Goal: Information Seeking & Learning: Learn about a topic

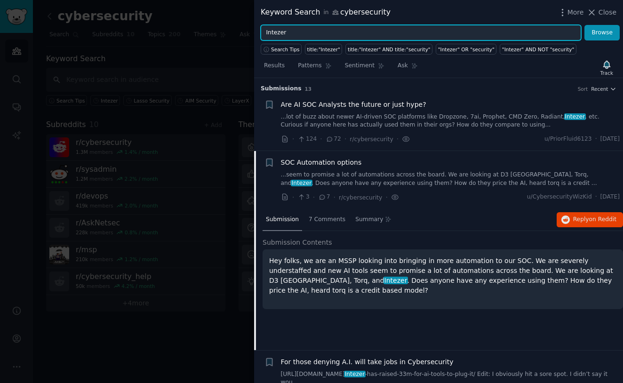
click at [276, 33] on input "Intezer" at bounding box center [421, 33] width 321 height 16
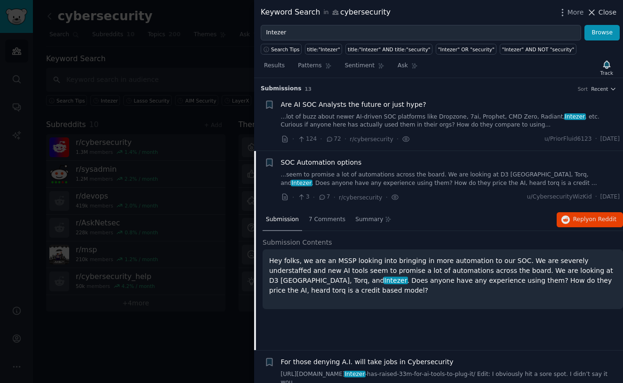
click at [606, 13] on span "Close" at bounding box center [608, 13] width 18 height 10
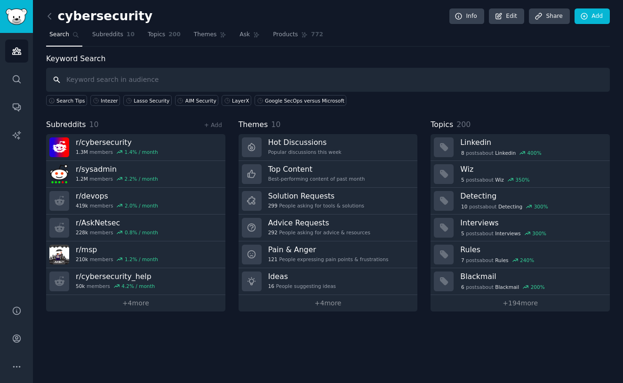
click at [125, 72] on input "text" at bounding box center [328, 80] width 564 height 24
type input "Stellar Cyber"
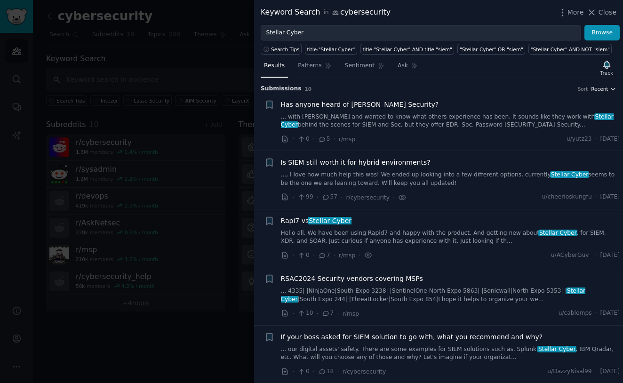
click at [610, 91] on icon "button" at bounding box center [613, 89] width 7 height 7
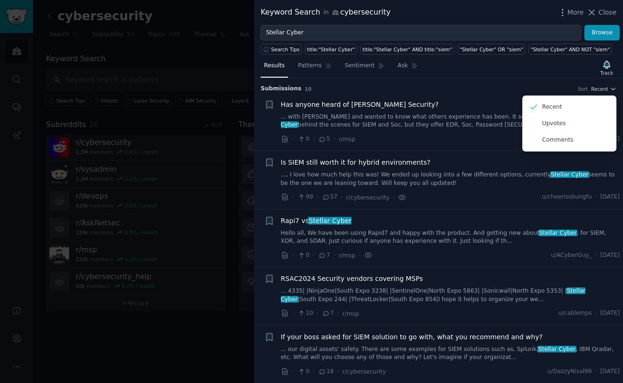
click at [450, 93] on li "+ Has anyone heard of [PERSON_NAME] Security? ... with [PERSON_NAME] and wanted…" at bounding box center [438, 122] width 369 height 58
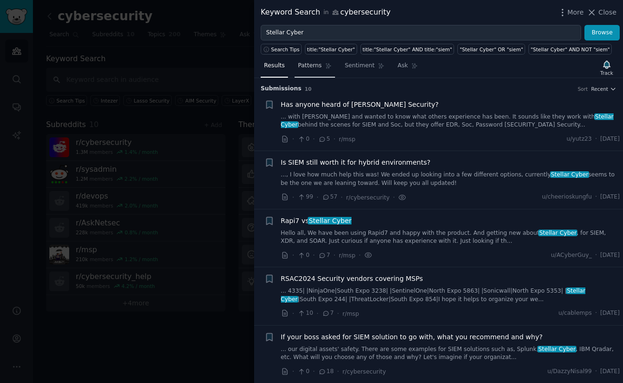
click at [306, 65] on span "Patterns" at bounding box center [310, 66] width 24 height 8
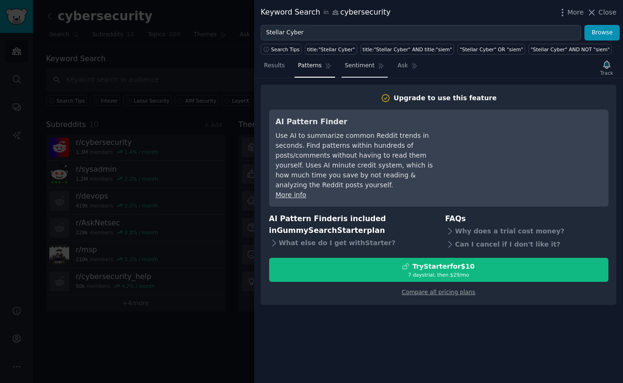
click at [365, 66] on span "Sentiment" at bounding box center [360, 66] width 30 height 8
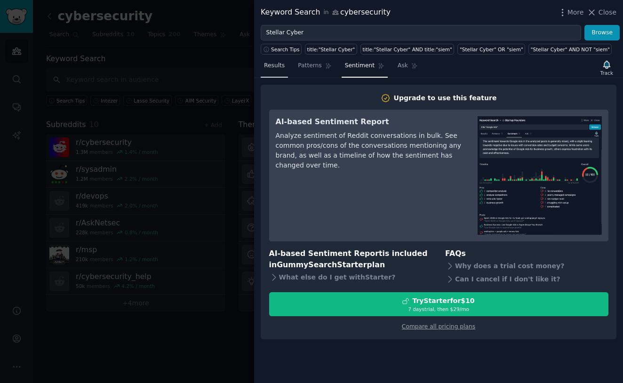
click at [272, 64] on span "Results" at bounding box center [274, 66] width 21 height 8
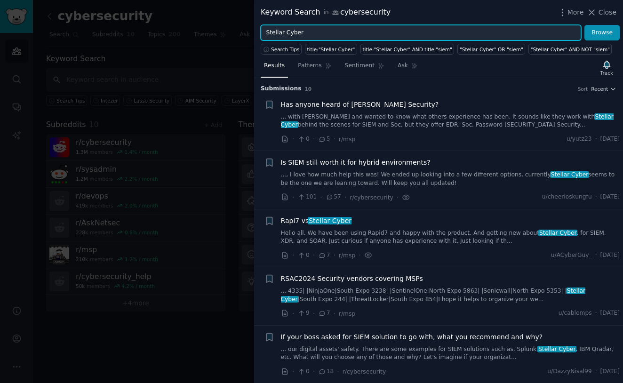
click at [315, 34] on input "Stellar Cyber" at bounding box center [421, 33] width 321 height 16
type input "Stellar Cyber NDR"
click at [602, 32] on button "Browse" at bounding box center [602, 33] width 35 height 16
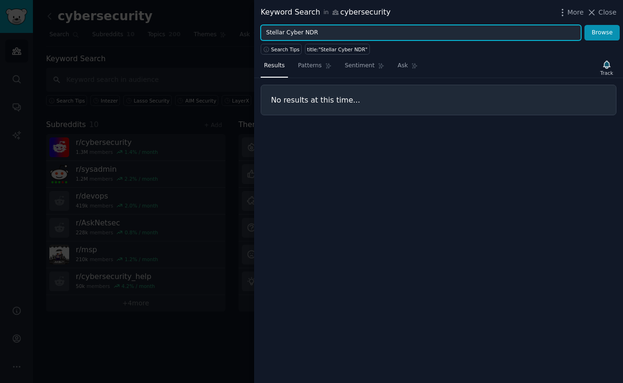
drag, startPoint x: 328, startPoint y: 31, endPoint x: 252, endPoint y: 31, distance: 76.2
click at [252, 31] on div "Keyword Search in cybersecurity More Close Stellar Cyber NDR Browse Search Tips…" at bounding box center [311, 191] width 623 height 383
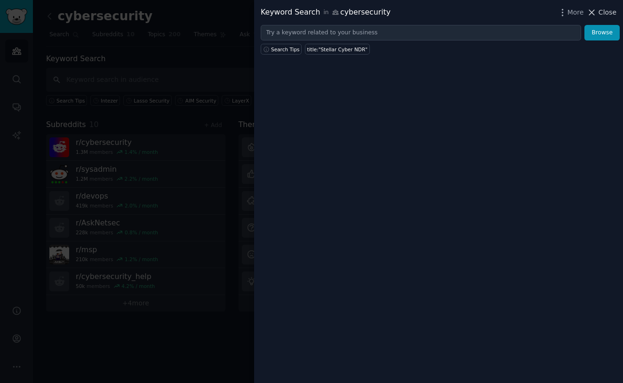
click at [605, 12] on span "Close" at bounding box center [608, 13] width 18 height 10
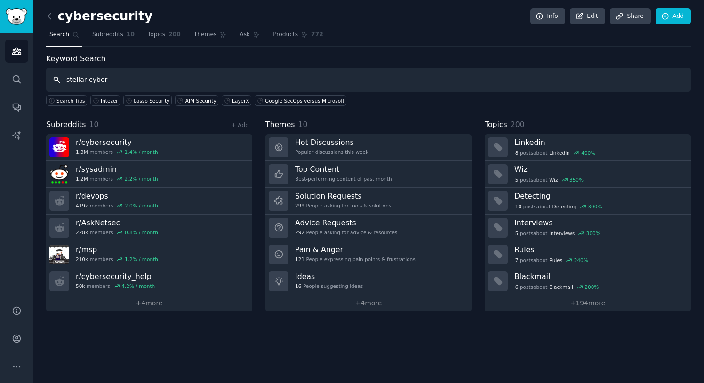
type input "stellar cyber"
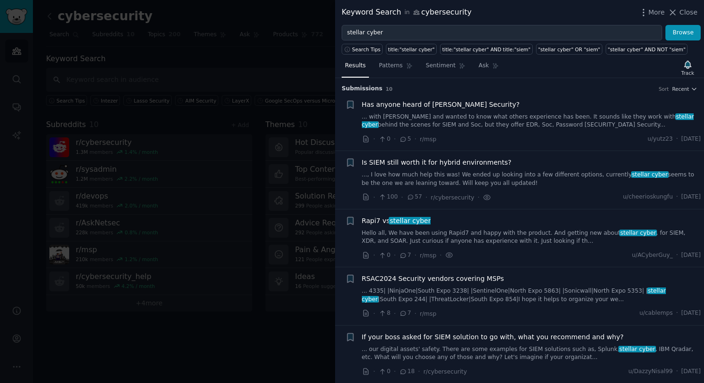
scroll to position [14, 0]
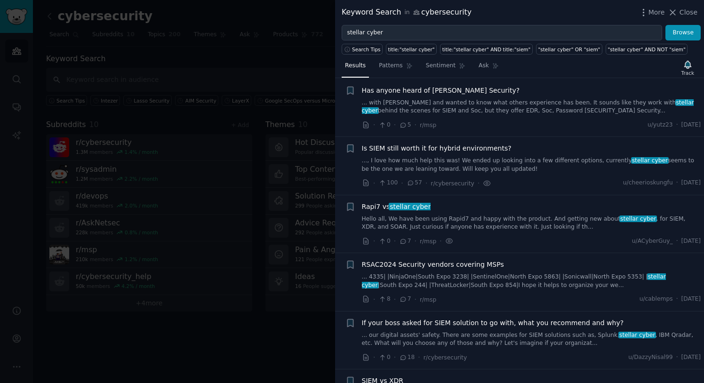
click at [419, 115] on div "Has anyone heard of [PERSON_NAME] Security? ... with [PERSON_NAME] and wanted t…" at bounding box center [531, 108] width 339 height 45
click at [419, 107] on link "... with [PERSON_NAME] and wanted to know what others experience has been. It s…" at bounding box center [531, 107] width 339 height 16
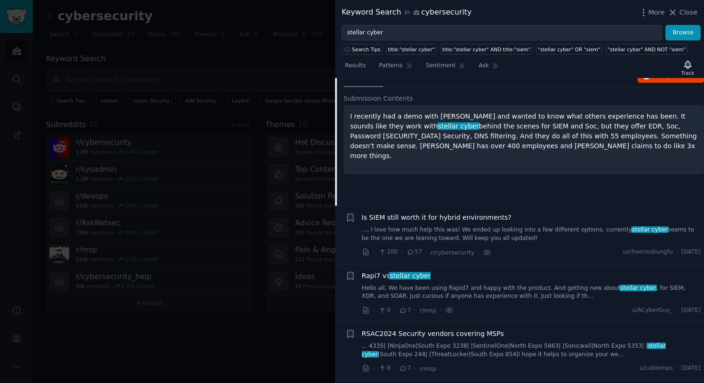
scroll to position [52, 0]
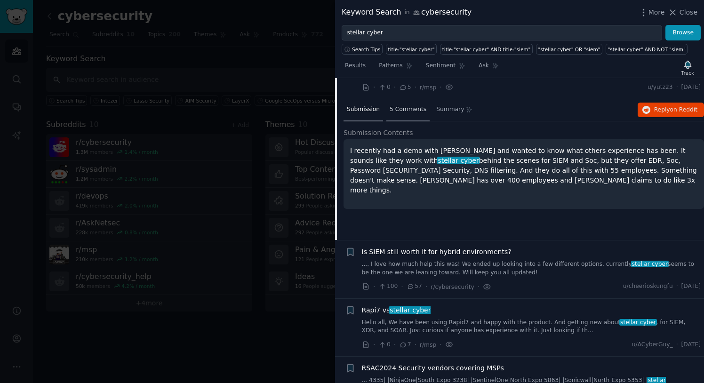
click at [399, 112] on span "5 Comments" at bounding box center [408, 109] width 37 height 8
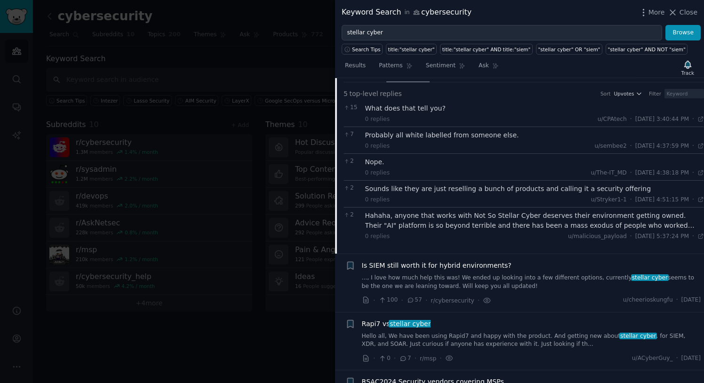
scroll to position [108, 0]
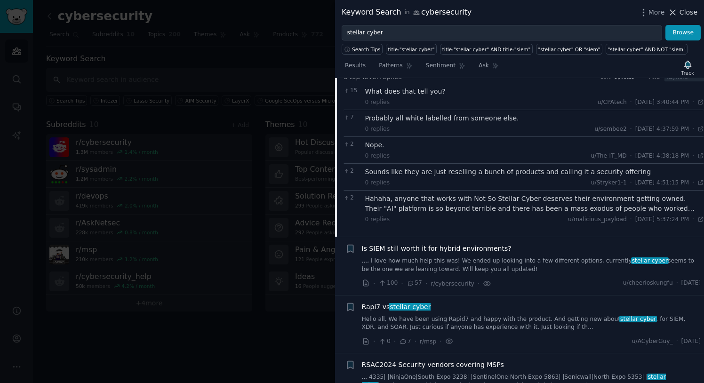
click at [623, 10] on span "Close" at bounding box center [689, 13] width 18 height 10
